Goal: Transaction & Acquisition: Purchase product/service

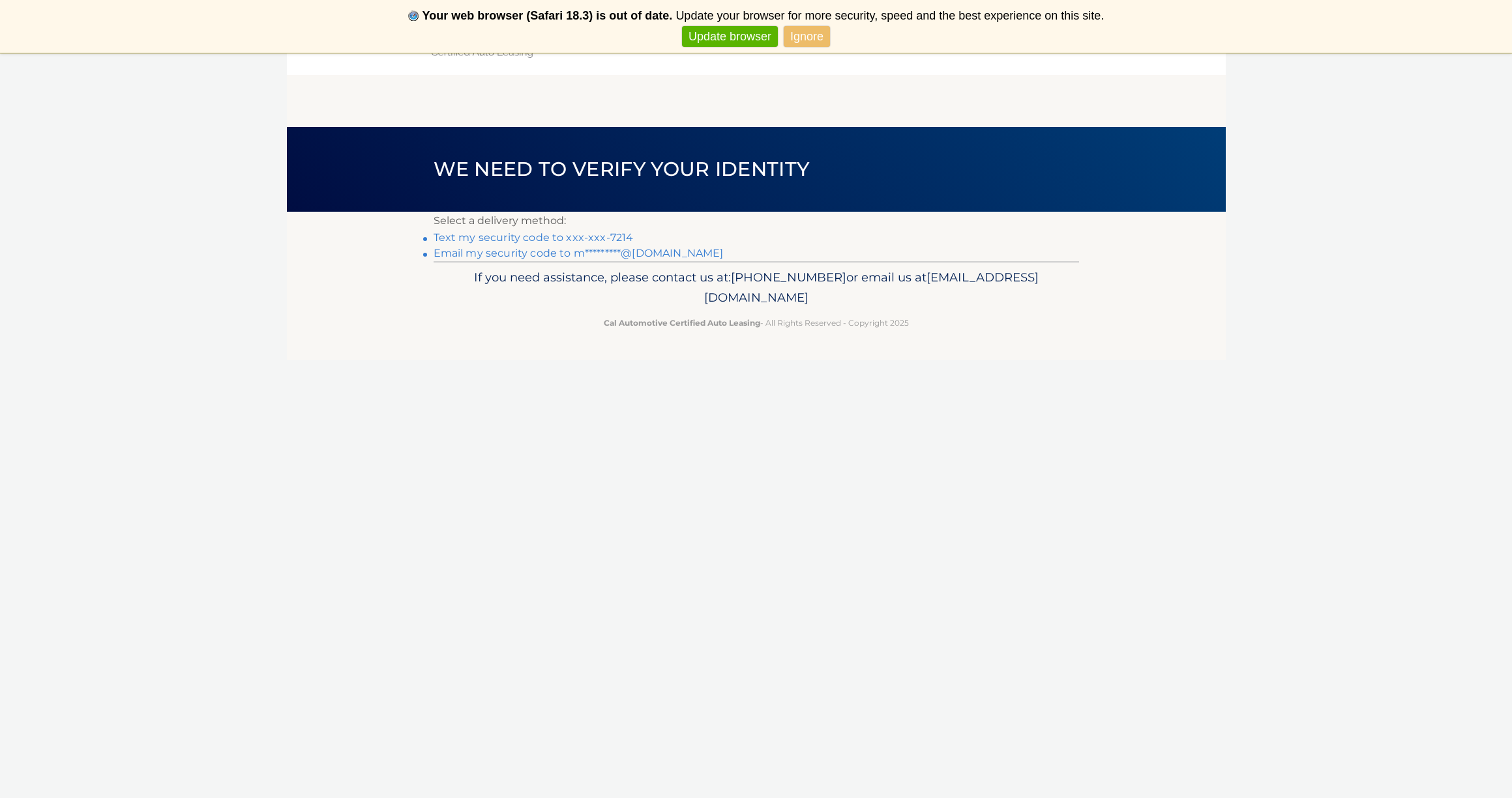
click at [825, 35] on link "Ignore" at bounding box center [806, 37] width 46 height 22
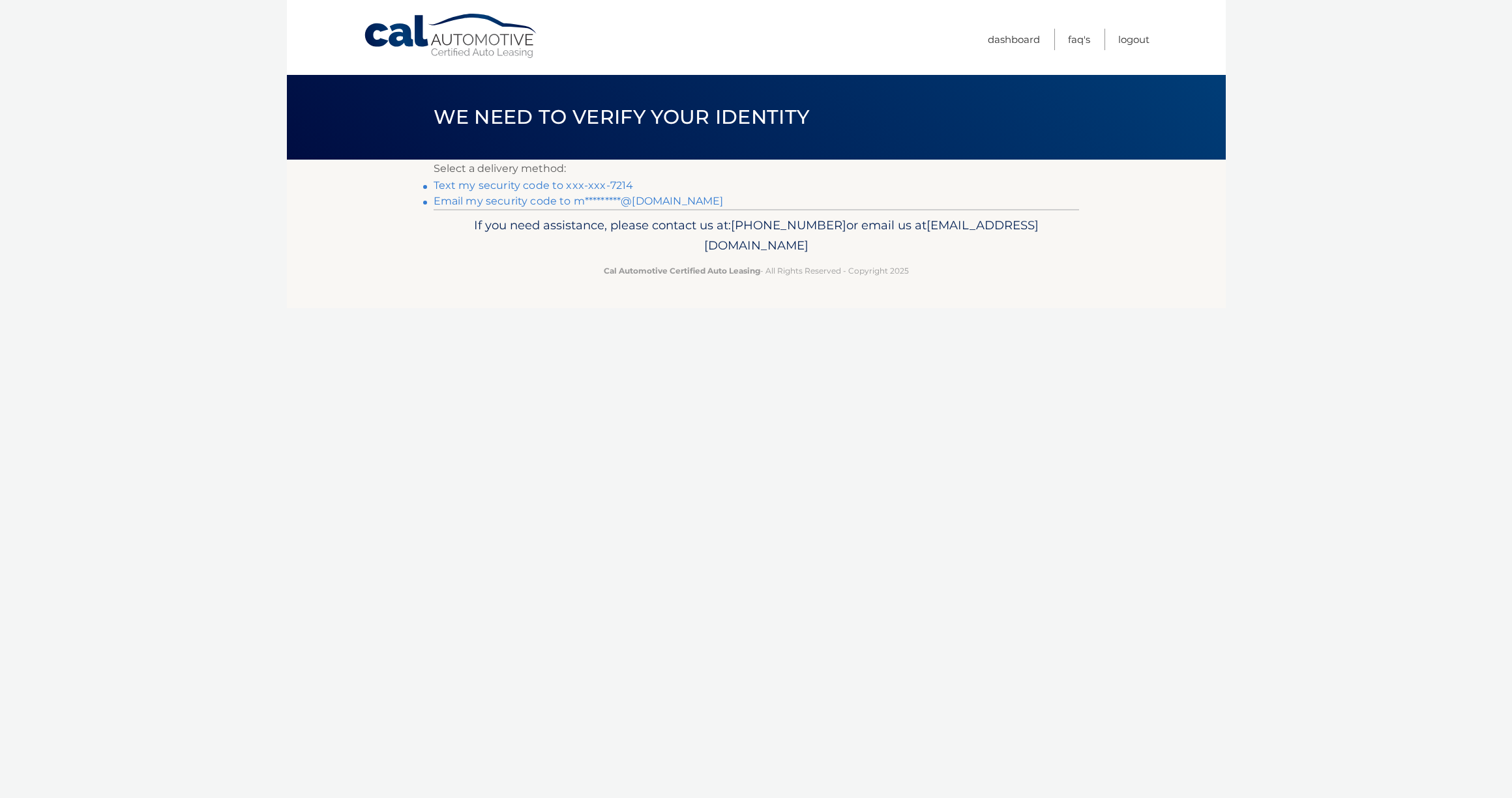
click at [609, 182] on link "Text my security code to xxx-xxx-7214" at bounding box center [534, 186] width 201 height 12
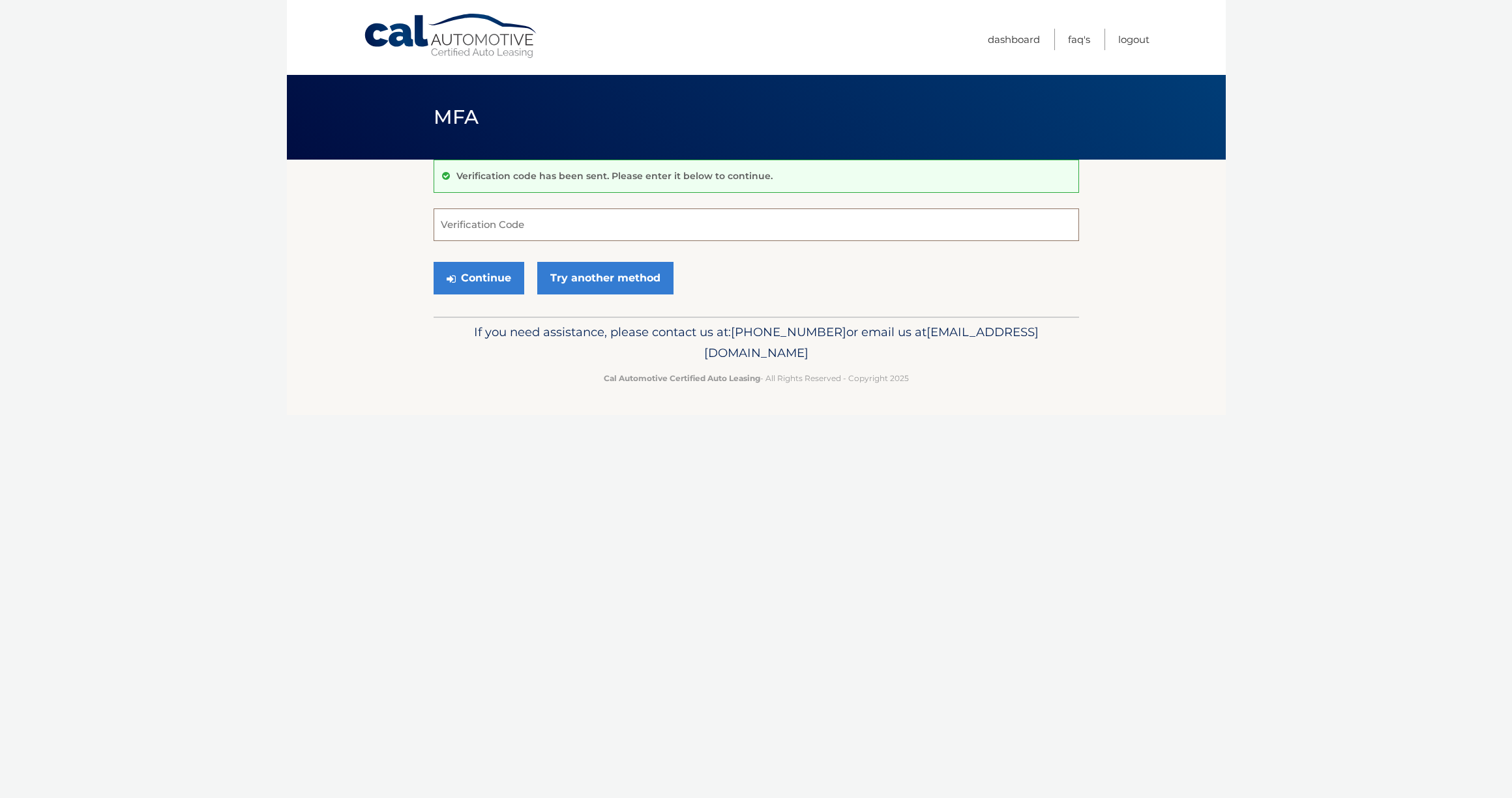
click at [588, 217] on input "Verification Code" at bounding box center [756, 224] width 646 height 33
type input "517209"
click at [490, 285] on button "Continue" at bounding box center [479, 278] width 91 height 33
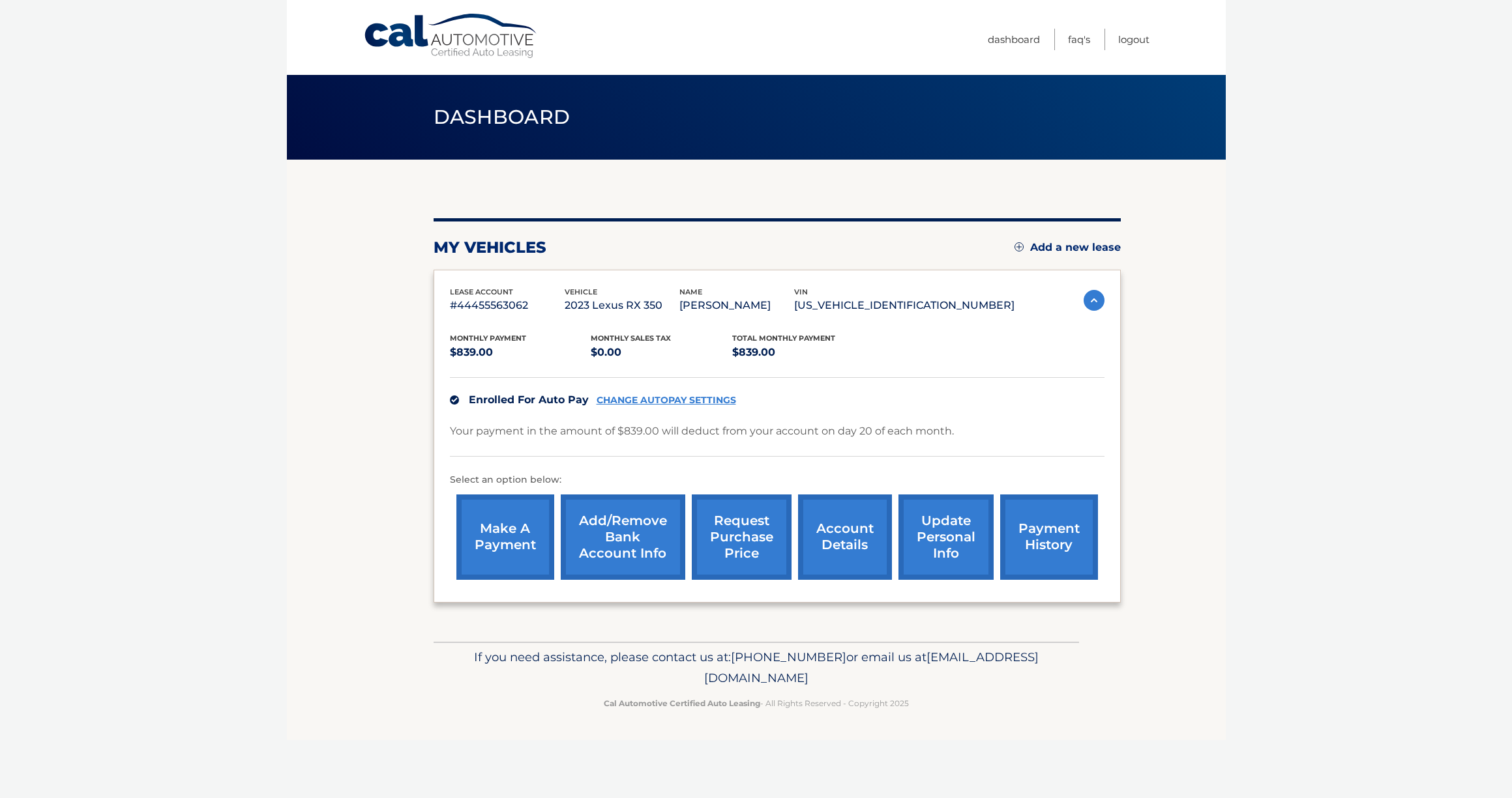
click at [477, 551] on link "make a payment" at bounding box center [505, 538] width 98 height 86
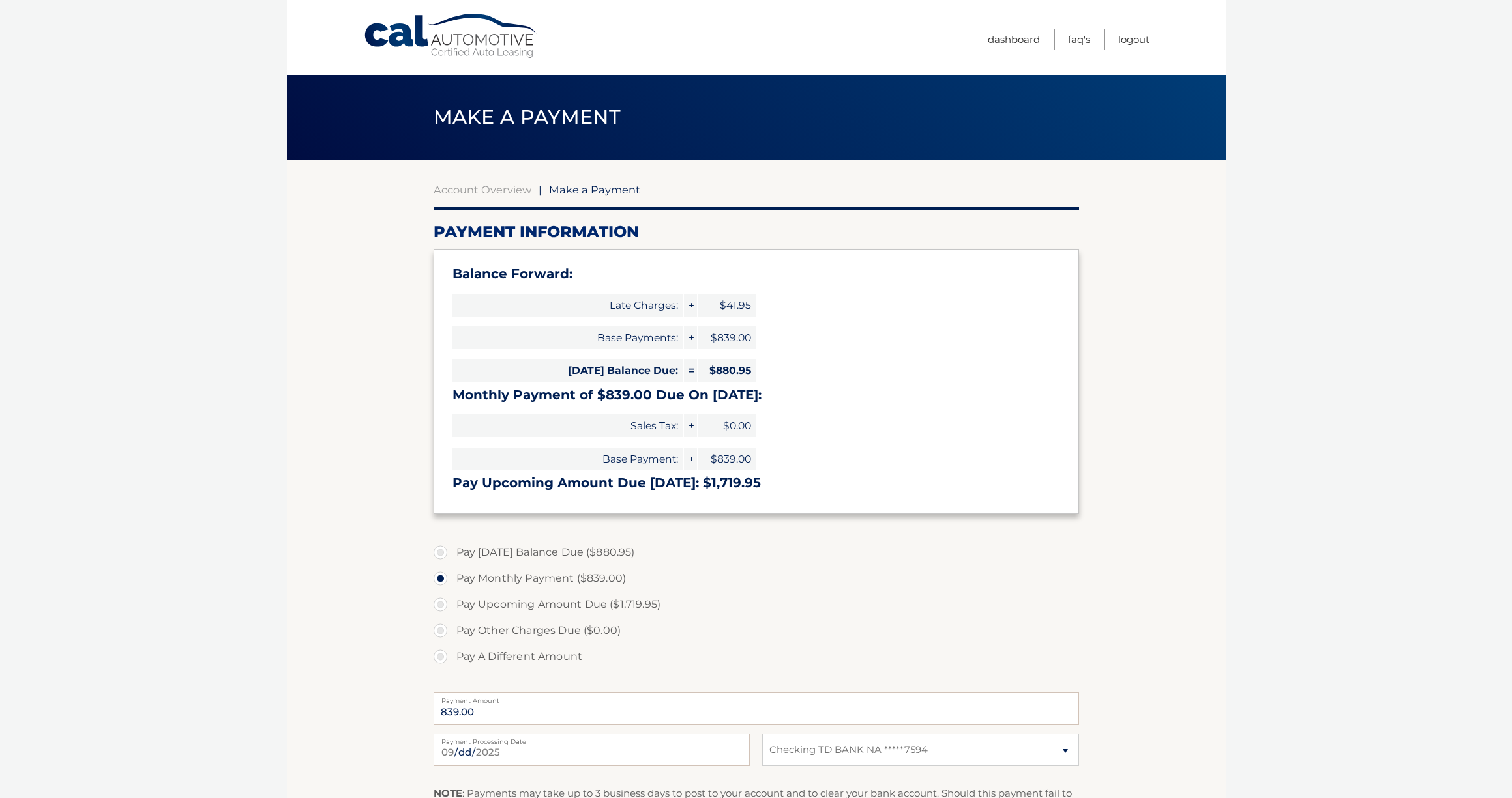
select select "MTgzODA4ZDQtMjEwOS00MzA5LWI4MTgtYjg4YjE4Nzk5ZDA0"
click at [438, 548] on label "Pay Today's Balance Due ($880.95)" at bounding box center [756, 553] width 646 height 26
click at [439, 548] on input "Pay Today's Balance Due ($880.95)" at bounding box center [445, 550] width 13 height 21
radio input "true"
type input "880.95"
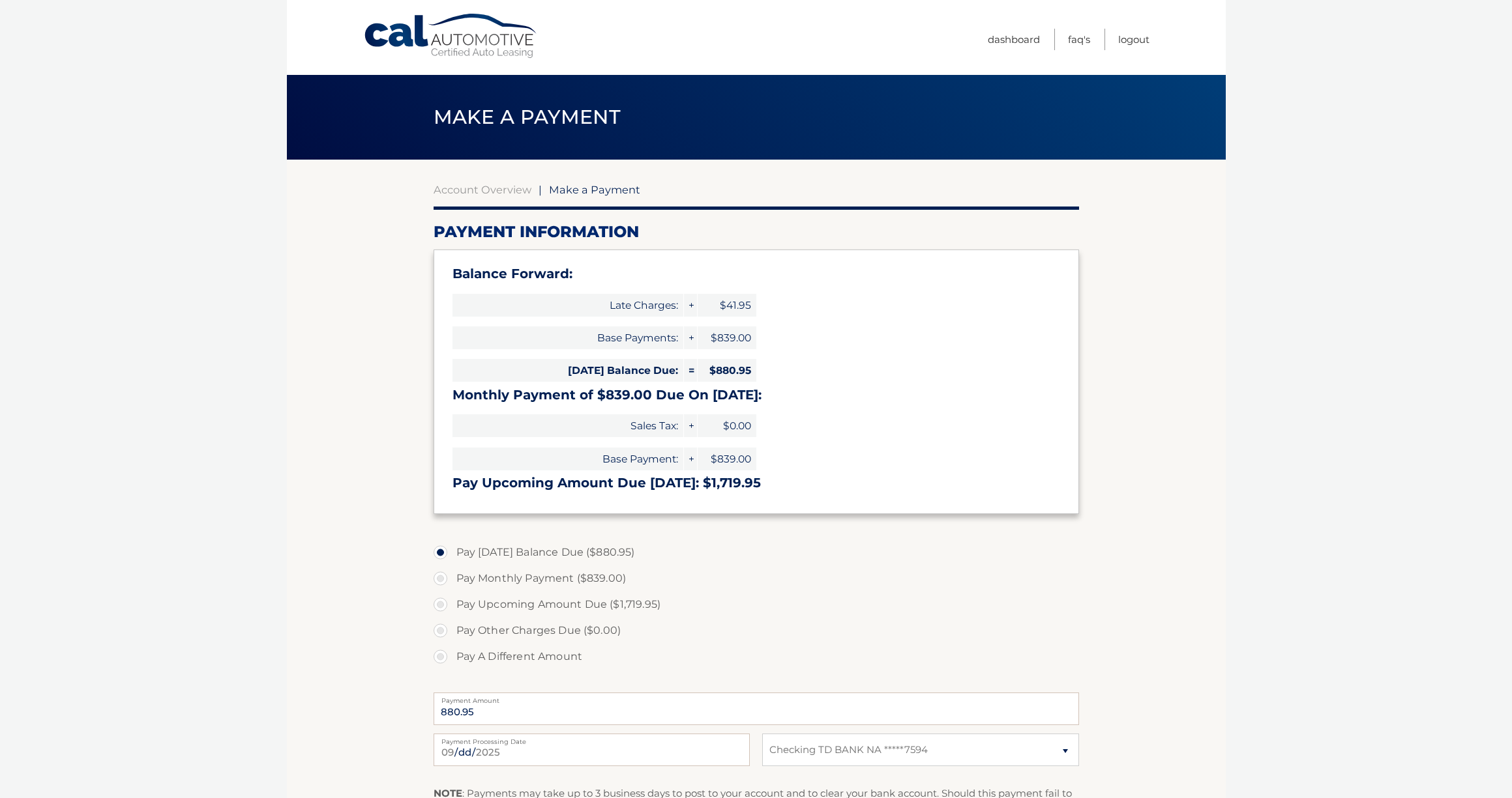
click at [445, 574] on input "Pay Monthly Payment ($839.00)" at bounding box center [445, 576] width 13 height 21
radio input "true"
type input "839.00"
click at [1206, 614] on section "Account Overview | Make a Payment Payment Information Balance Forward: Late Cha…" at bounding box center [756, 540] width 939 height 761
click at [1266, 643] on body "Cal Automotive Menu Dashboard FAQ's Logout |" at bounding box center [756, 399] width 1512 height 798
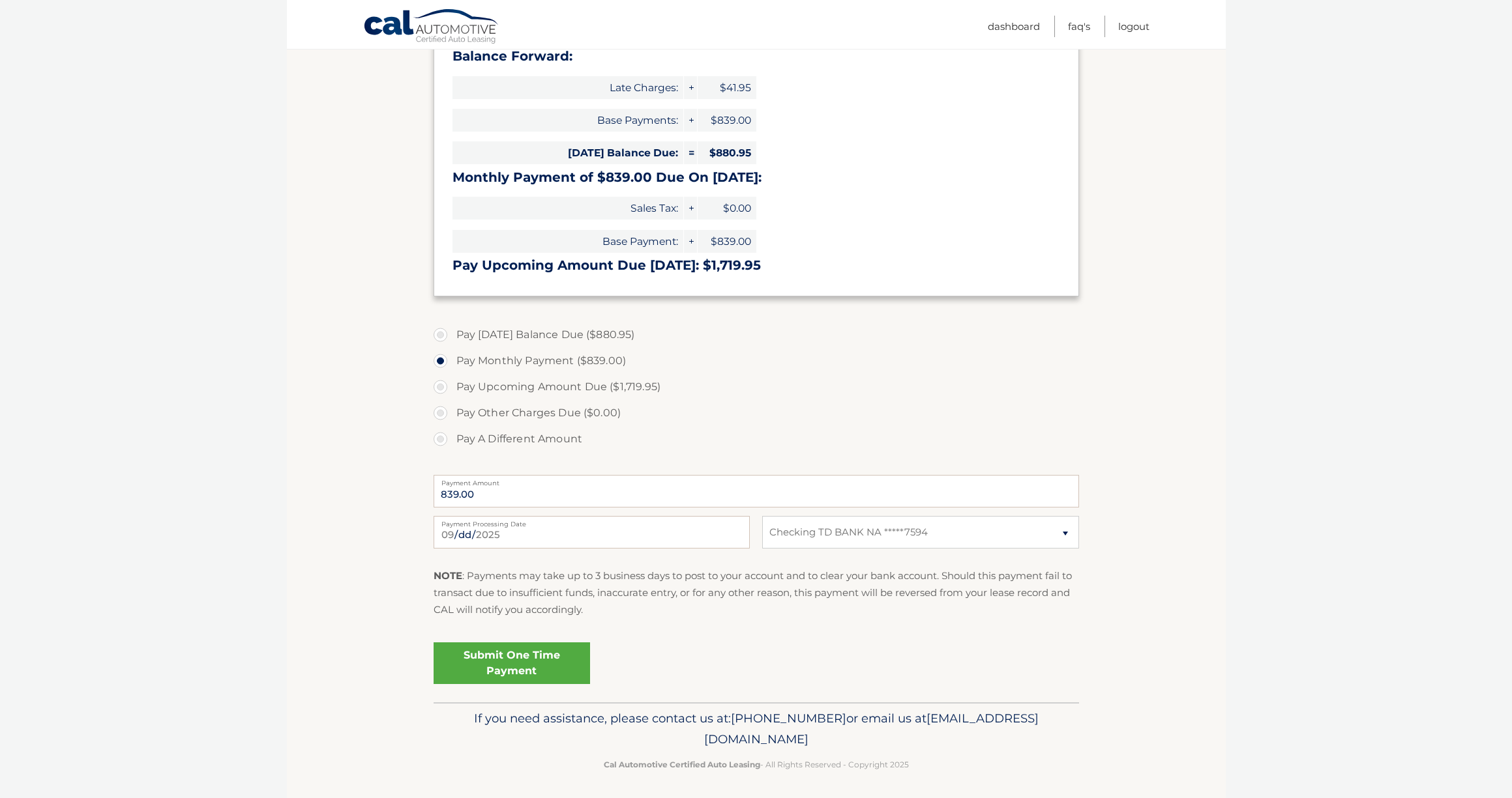
scroll to position [217, 0]
click at [518, 661] on link "Submit One Time Payment" at bounding box center [512, 664] width 157 height 42
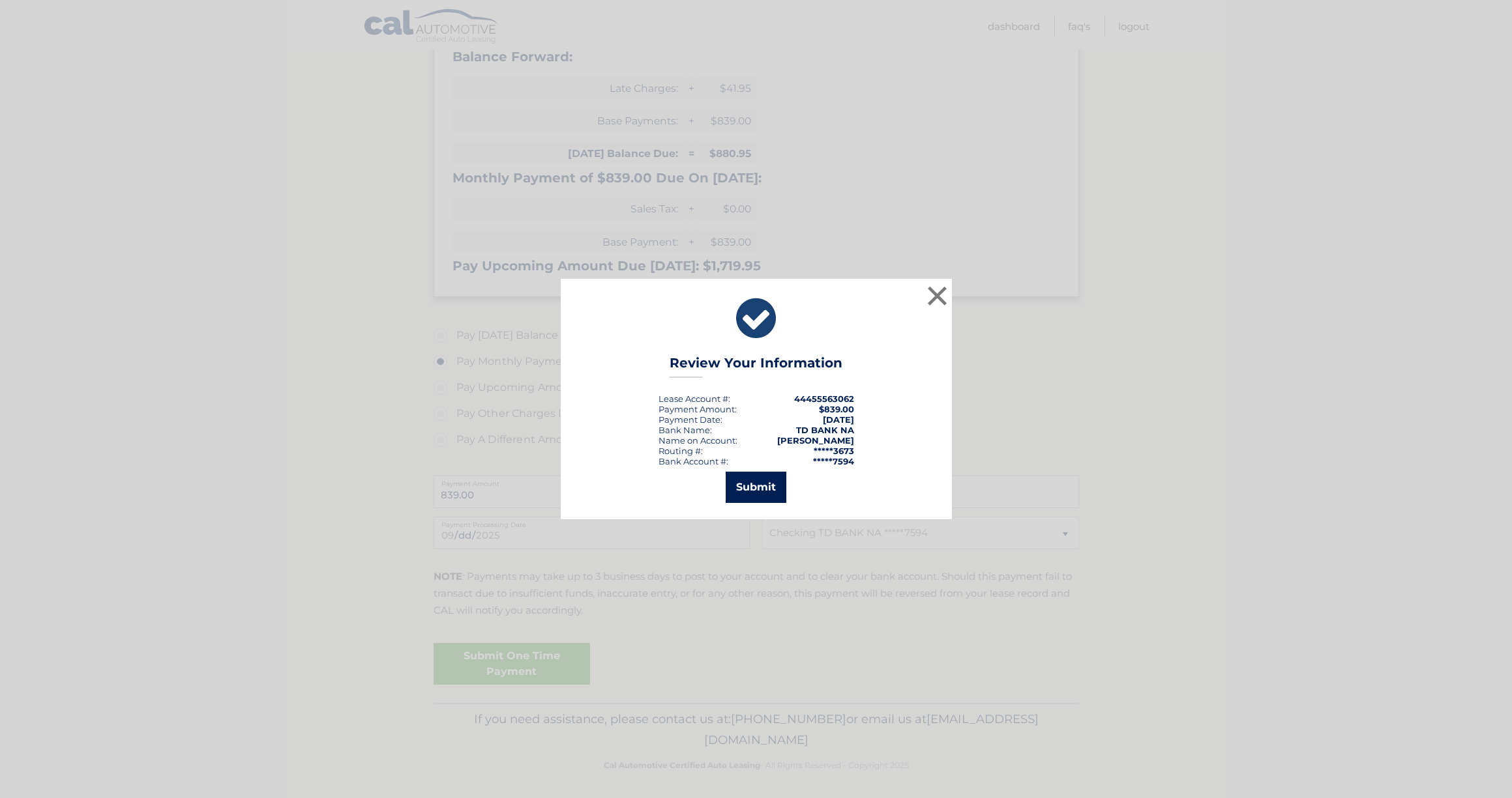
click at [750, 480] on button "Submit" at bounding box center [756, 487] width 61 height 31
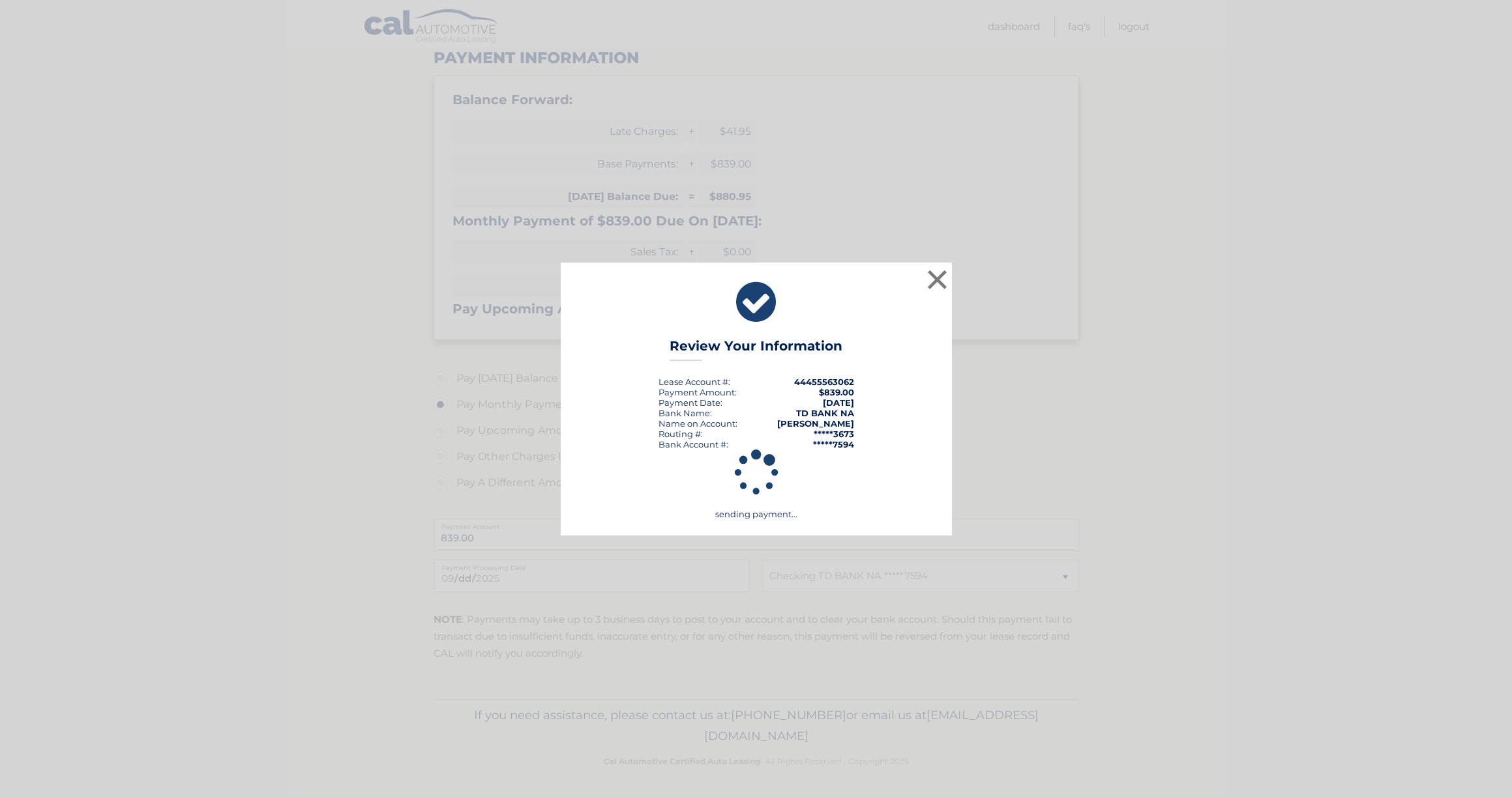
scroll to position [171, 0]
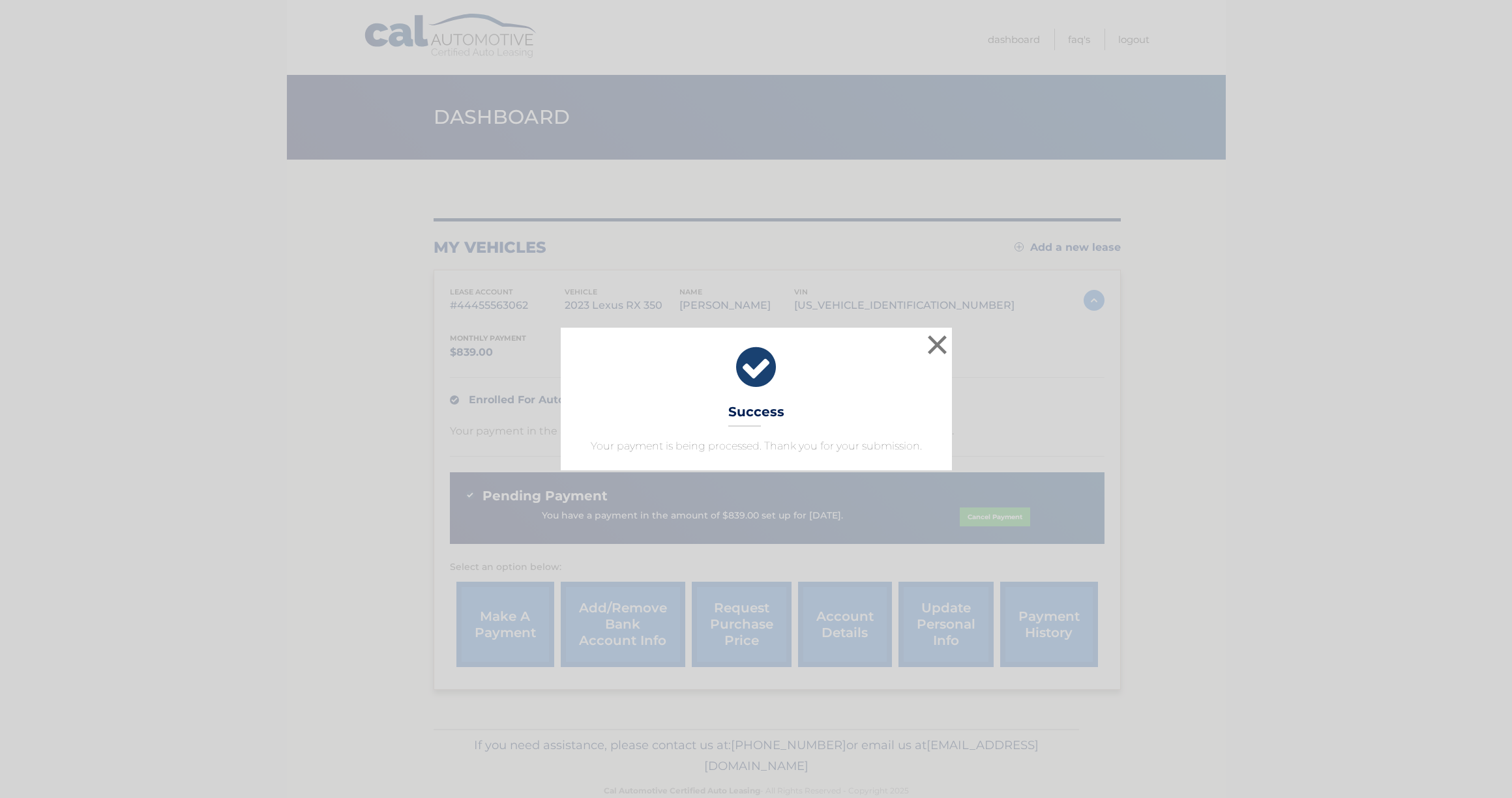
click at [944, 345] on button "×" at bounding box center [938, 345] width 26 height 26
